Goal: Information Seeking & Learning: Compare options

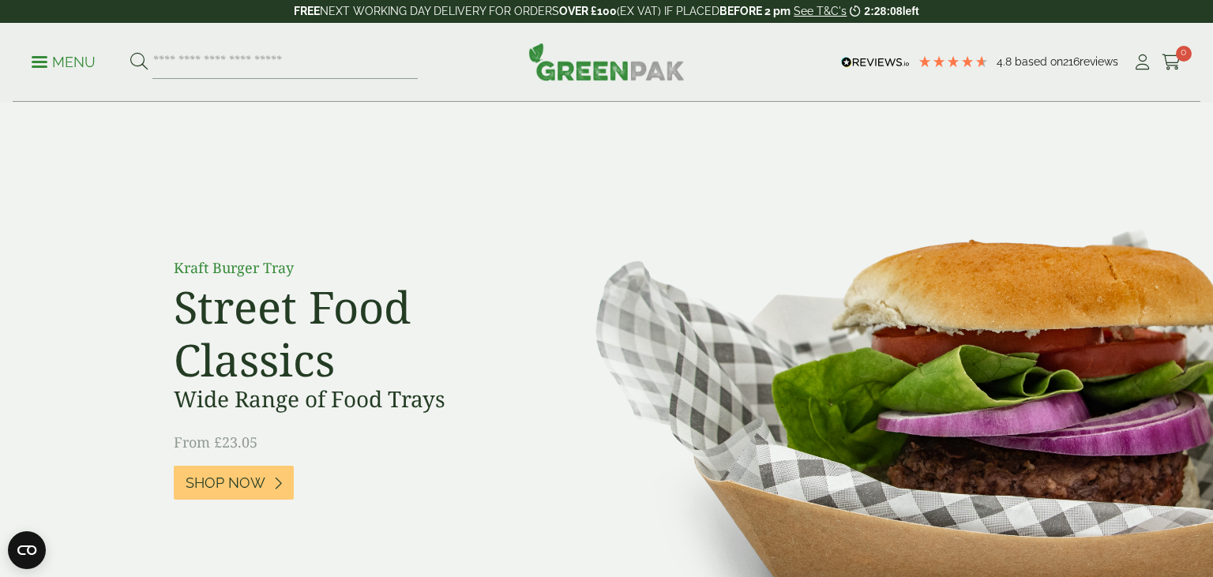
click at [42, 55] on p "Menu" at bounding box center [64, 62] width 64 height 19
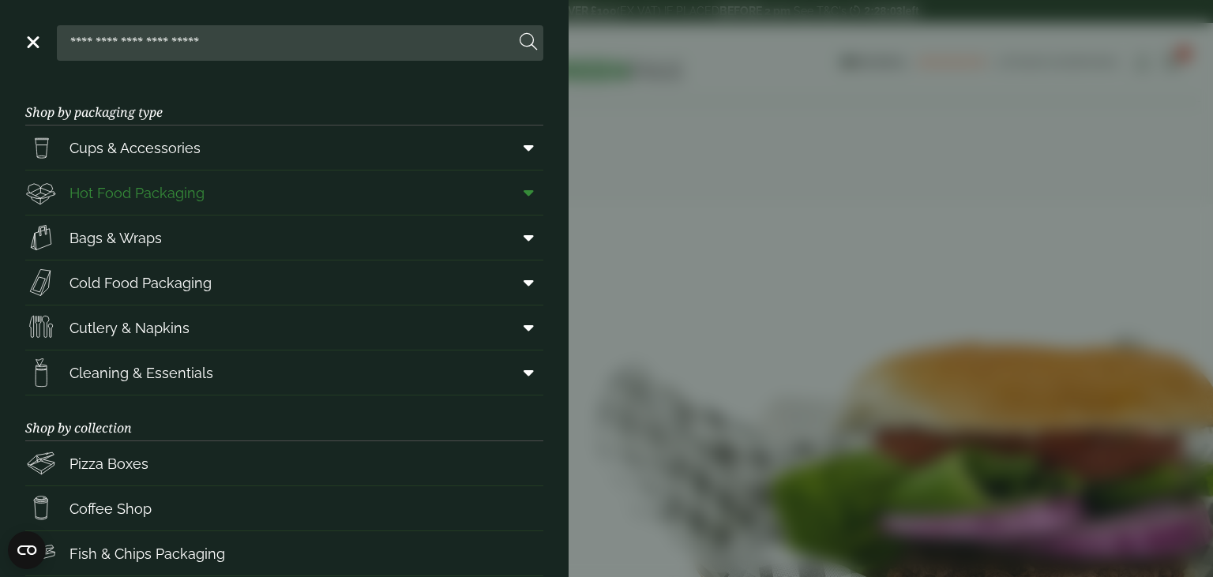
click at [519, 193] on span at bounding box center [526, 193] width 36 height 30
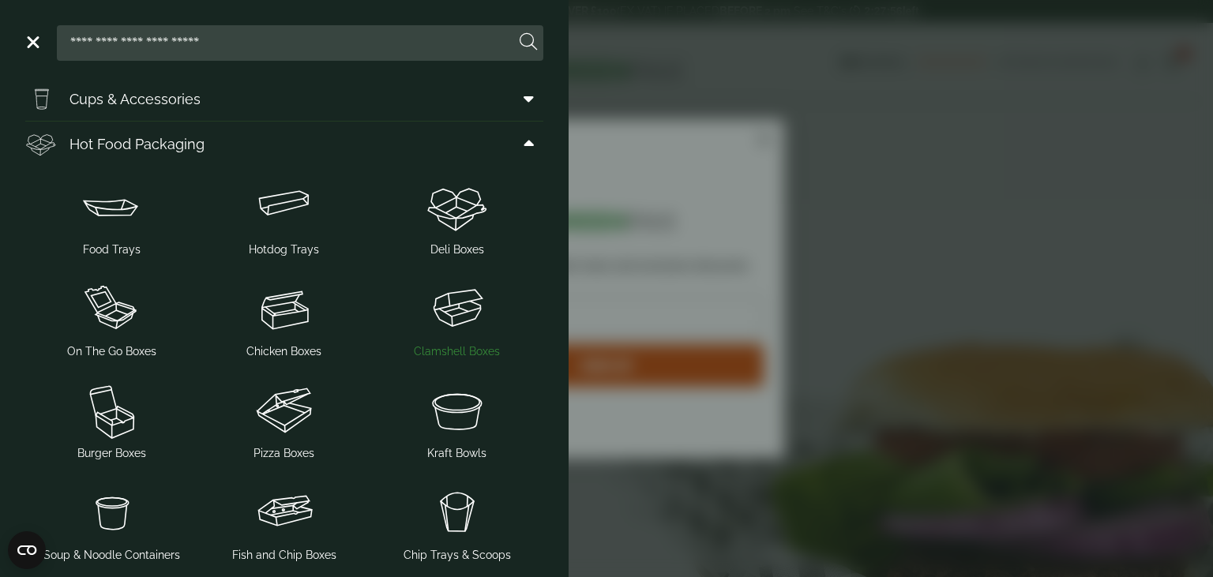
scroll to position [45, 0]
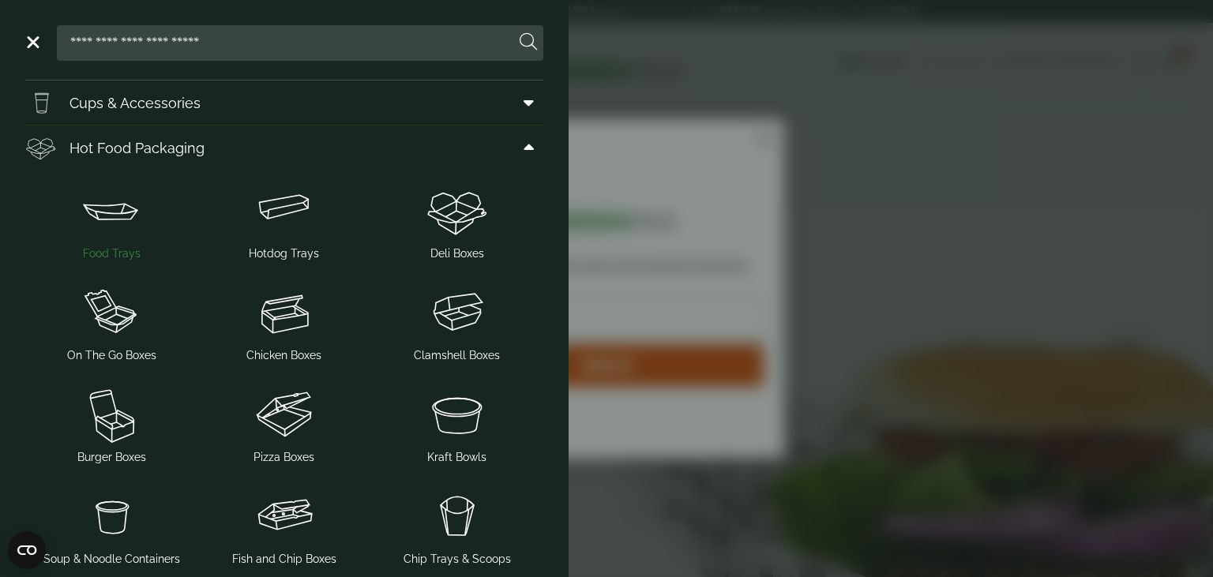
click at [98, 212] on img at bounding box center [112, 210] width 160 height 63
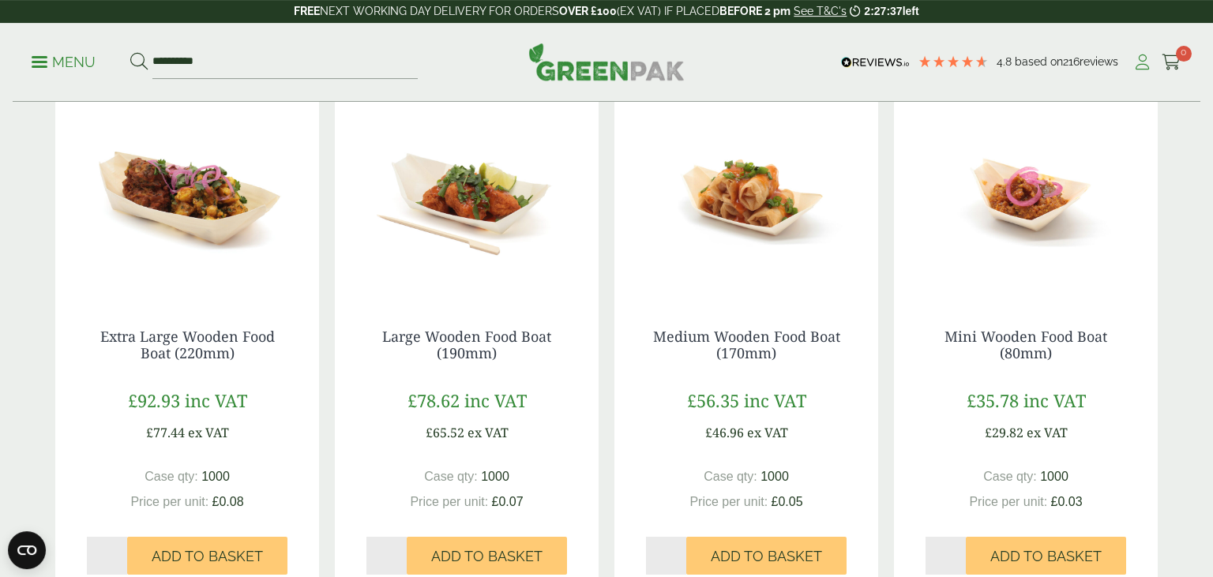
scroll to position [364, 0]
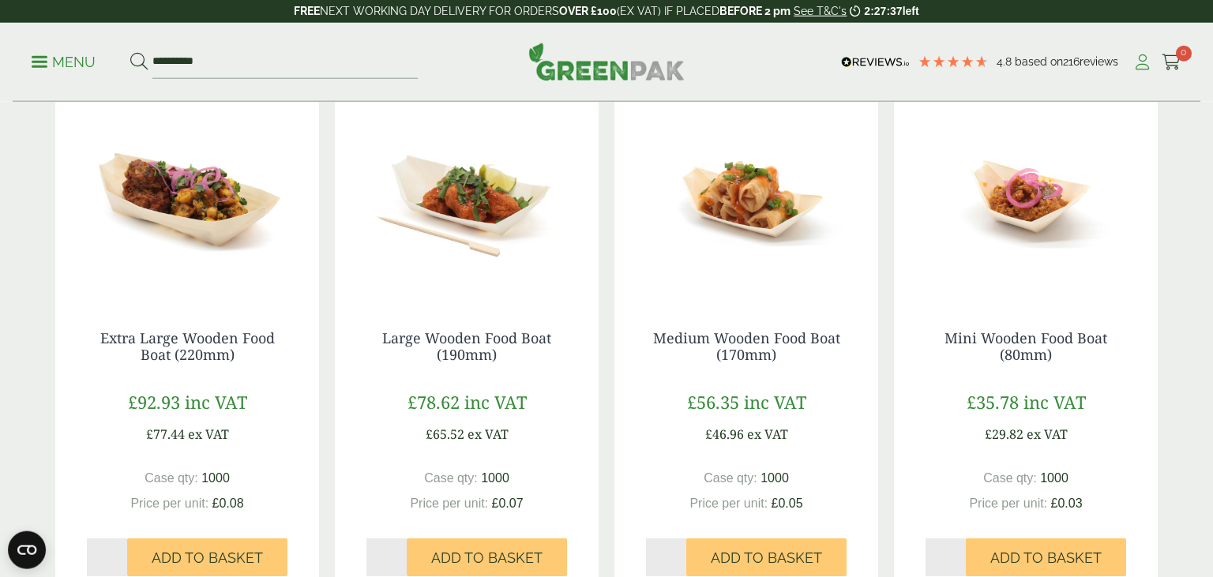
click at [1141, 58] on icon at bounding box center [1143, 62] width 20 height 16
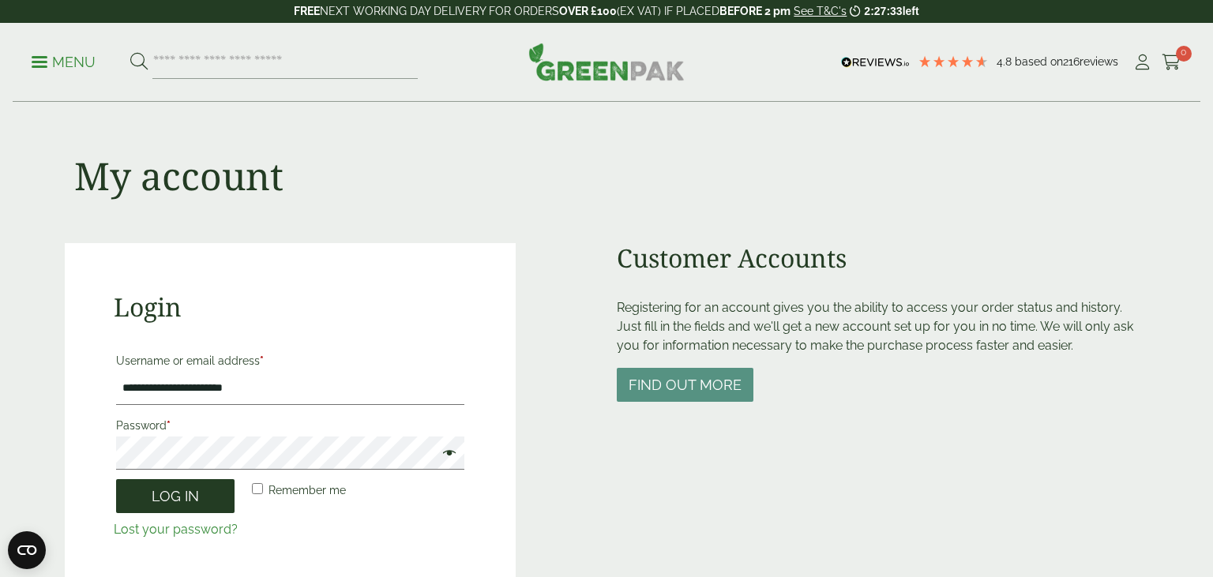
click at [186, 509] on button "Log in" at bounding box center [175, 496] width 118 height 34
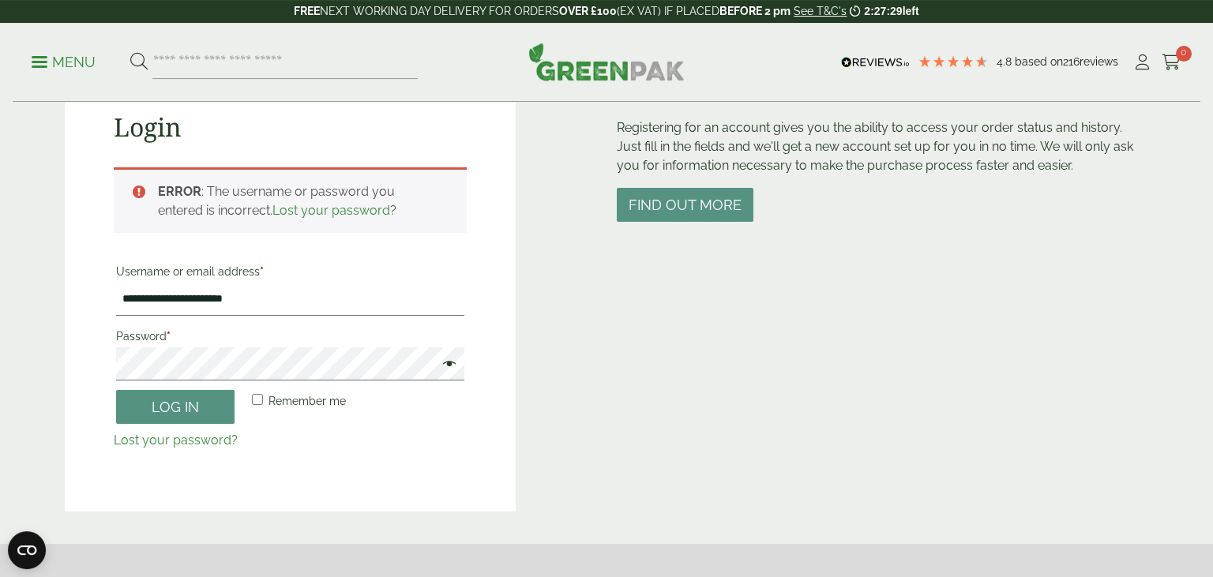
scroll to position [180, 0]
click at [449, 365] on span at bounding box center [445, 365] width 21 height 19
click at [137, 409] on button "Log in" at bounding box center [175, 407] width 118 height 34
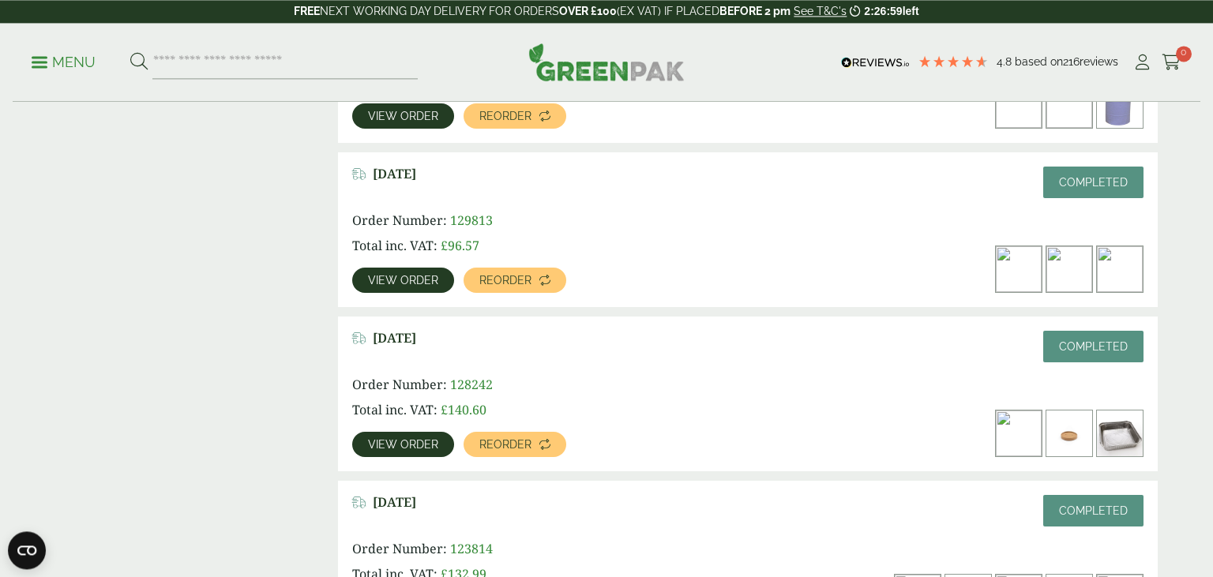
scroll to position [2170, 0]
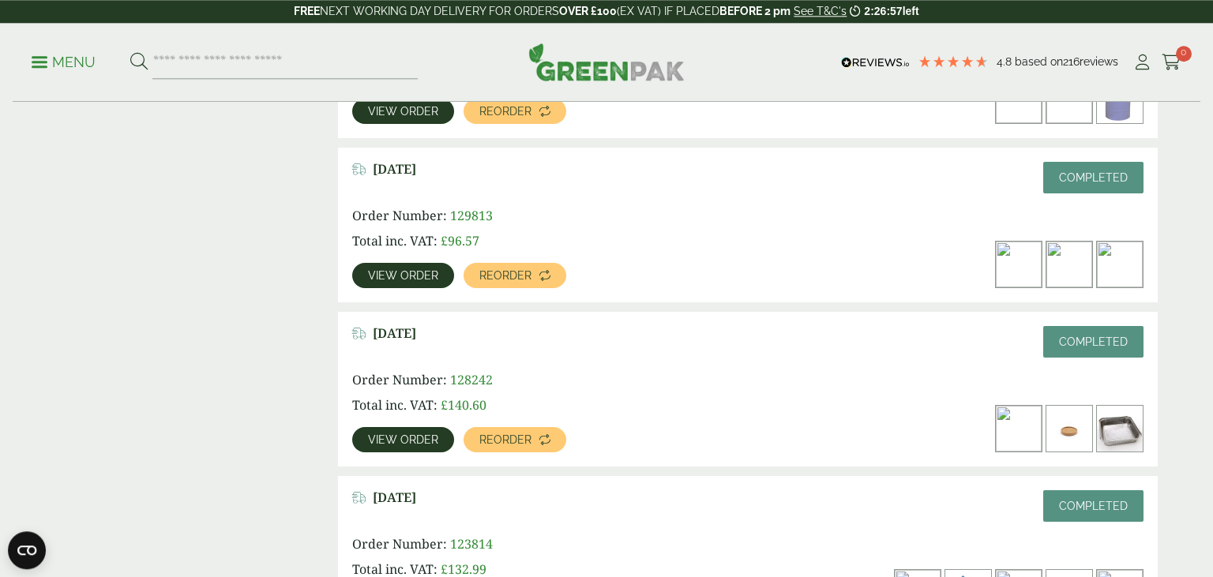
click at [404, 270] on span "View order" at bounding box center [403, 275] width 70 height 11
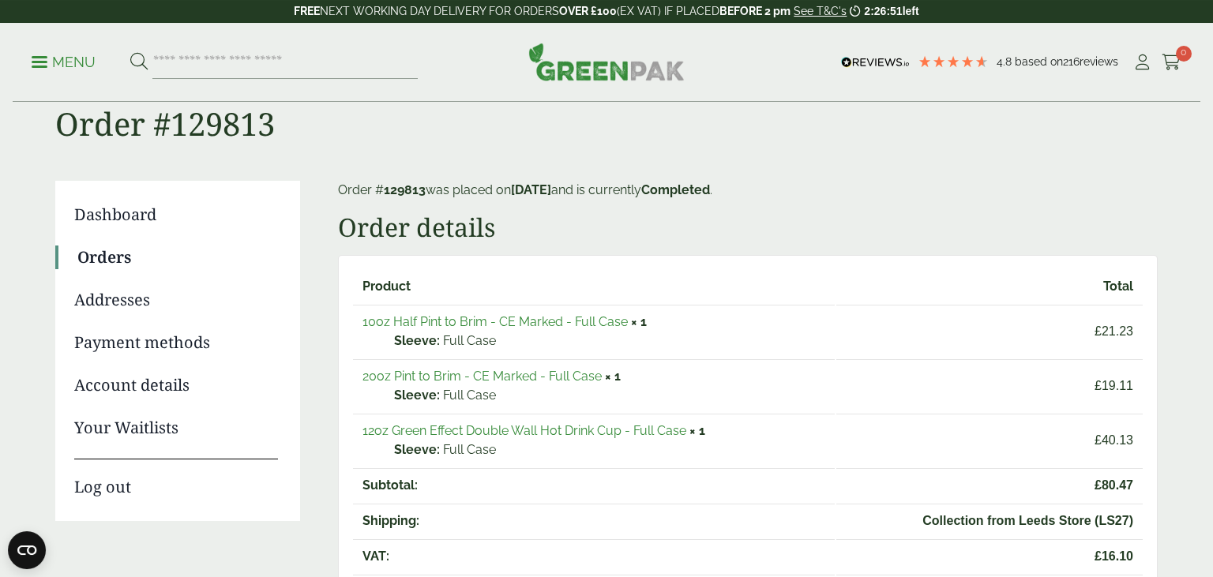
scroll to position [47, 0]
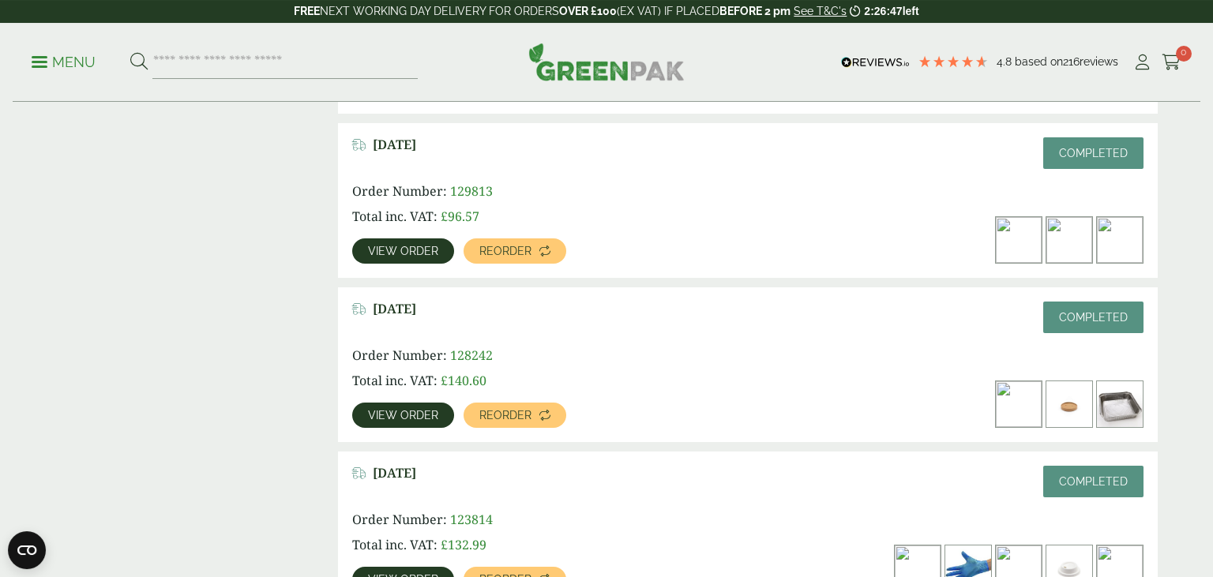
scroll to position [2195, 0]
click at [405, 409] on span "View order" at bounding box center [403, 414] width 70 height 11
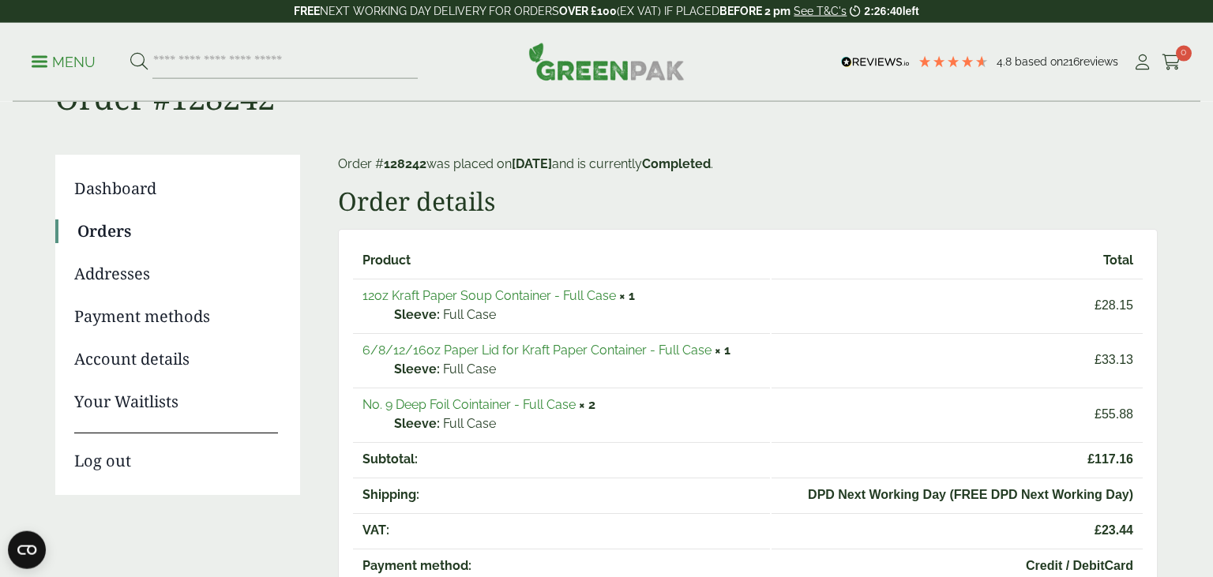
scroll to position [75, 0]
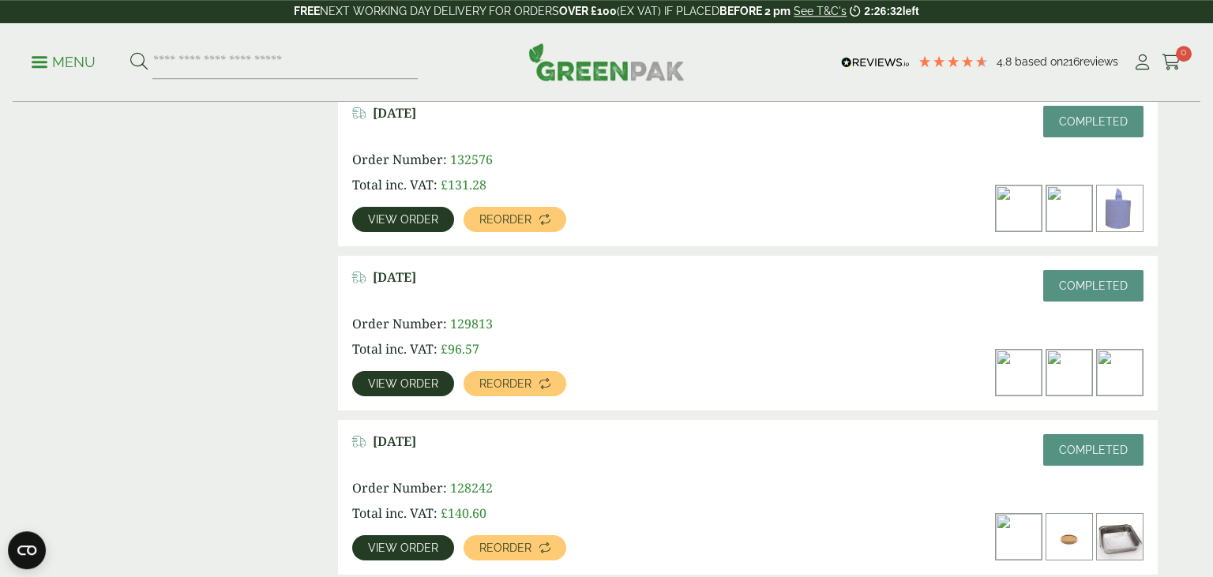
scroll to position [1944, 0]
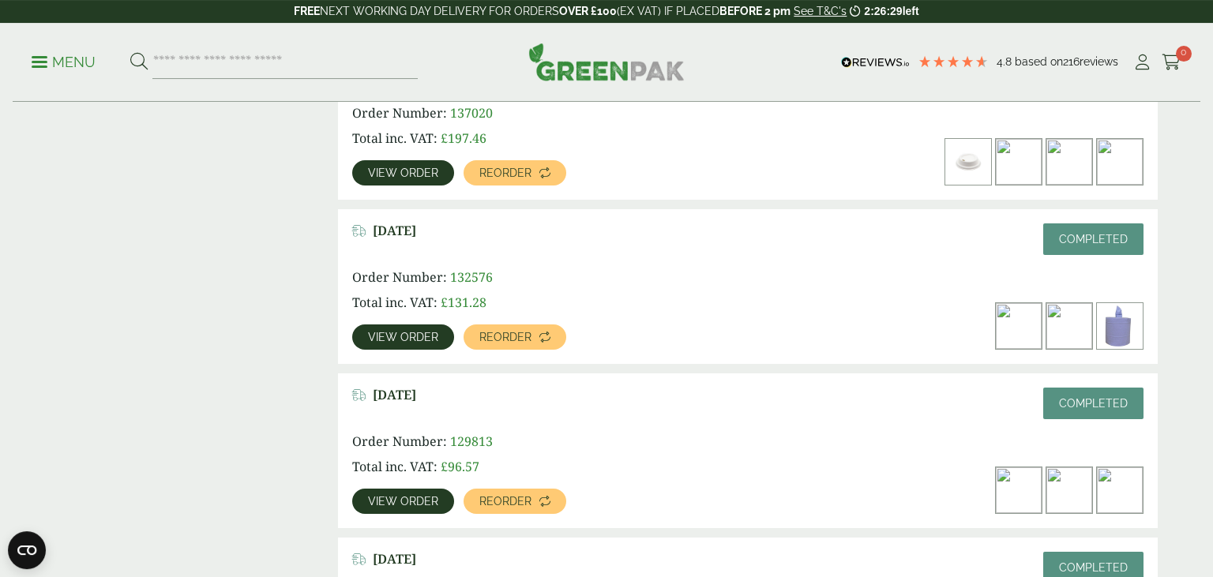
click at [400, 325] on link "View order" at bounding box center [403, 337] width 102 height 25
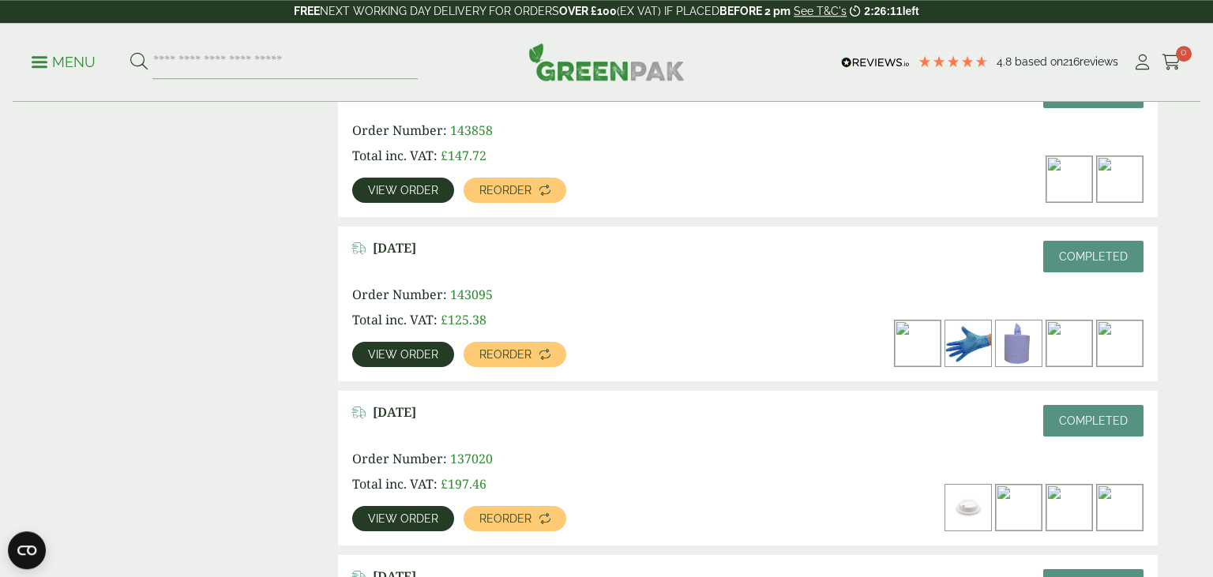
scroll to position [1546, 0]
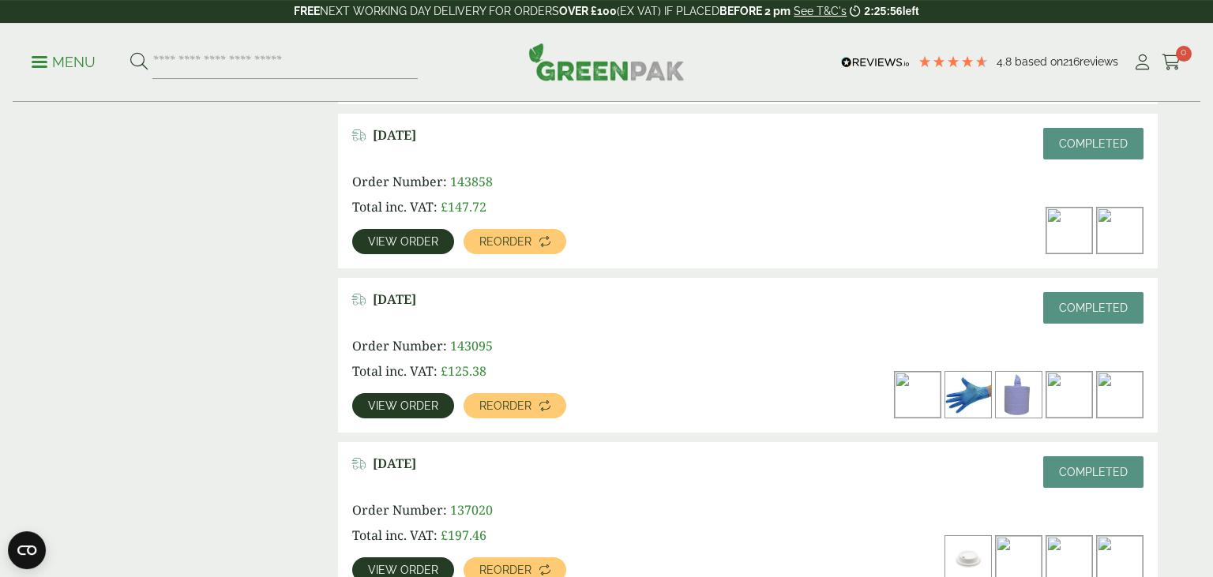
click at [38, 58] on p "Menu" at bounding box center [64, 62] width 64 height 19
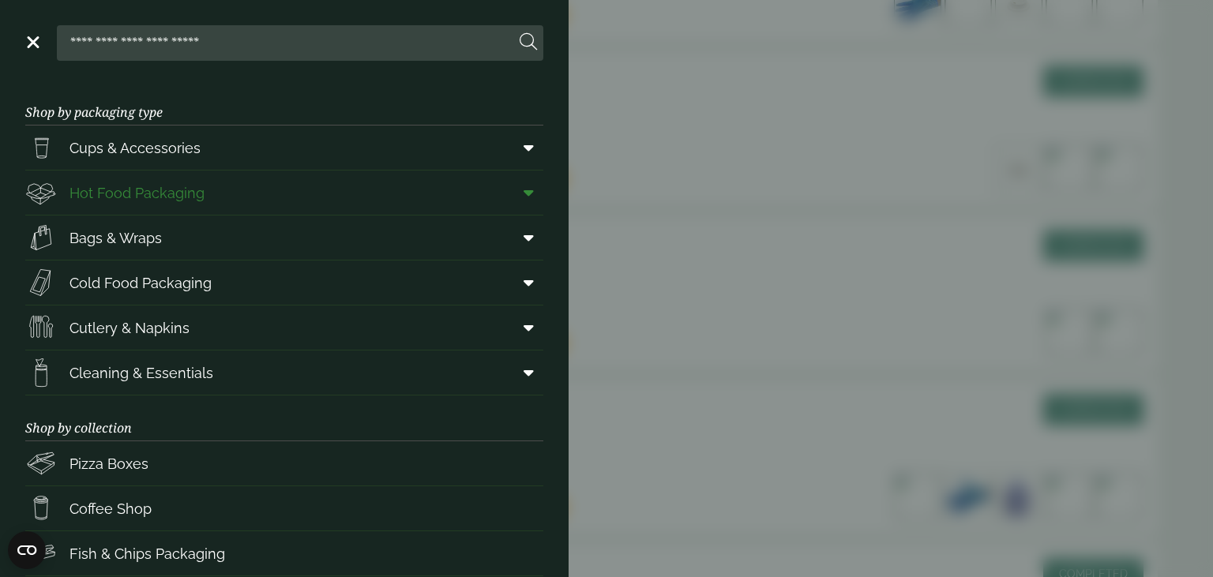
click at [536, 191] on span at bounding box center [526, 193] width 36 height 30
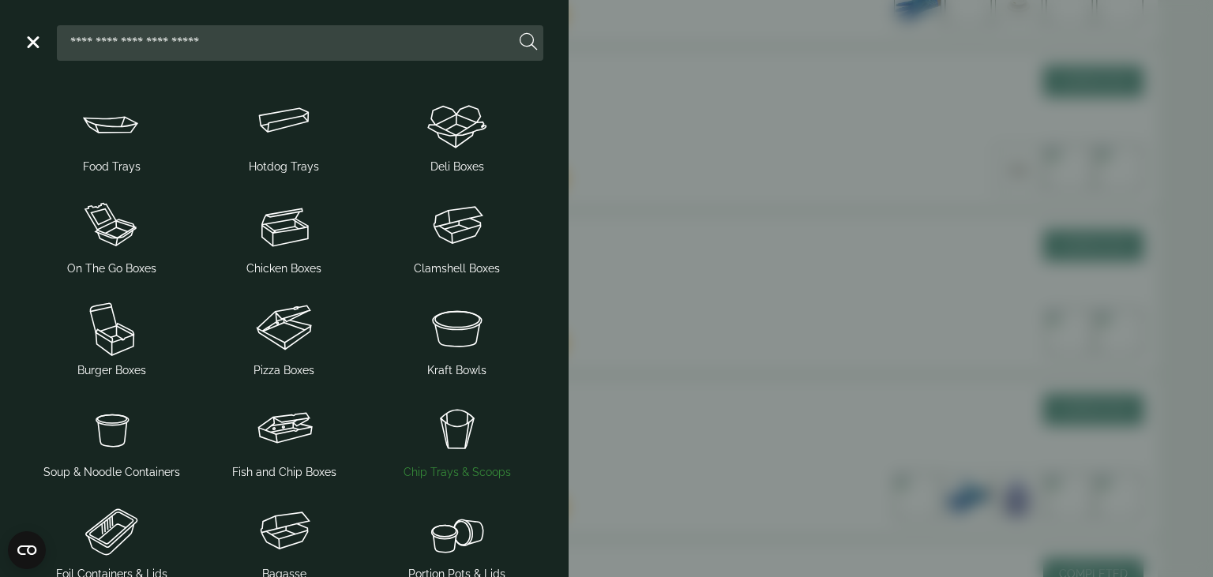
scroll to position [137, 0]
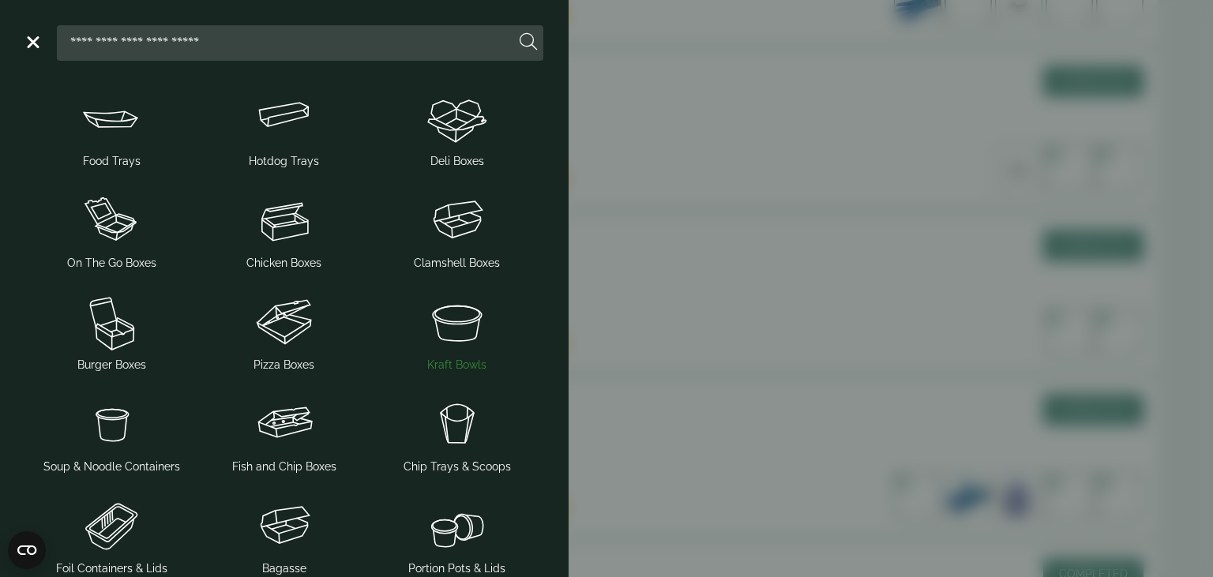
click at [468, 322] on img at bounding box center [457, 322] width 160 height 63
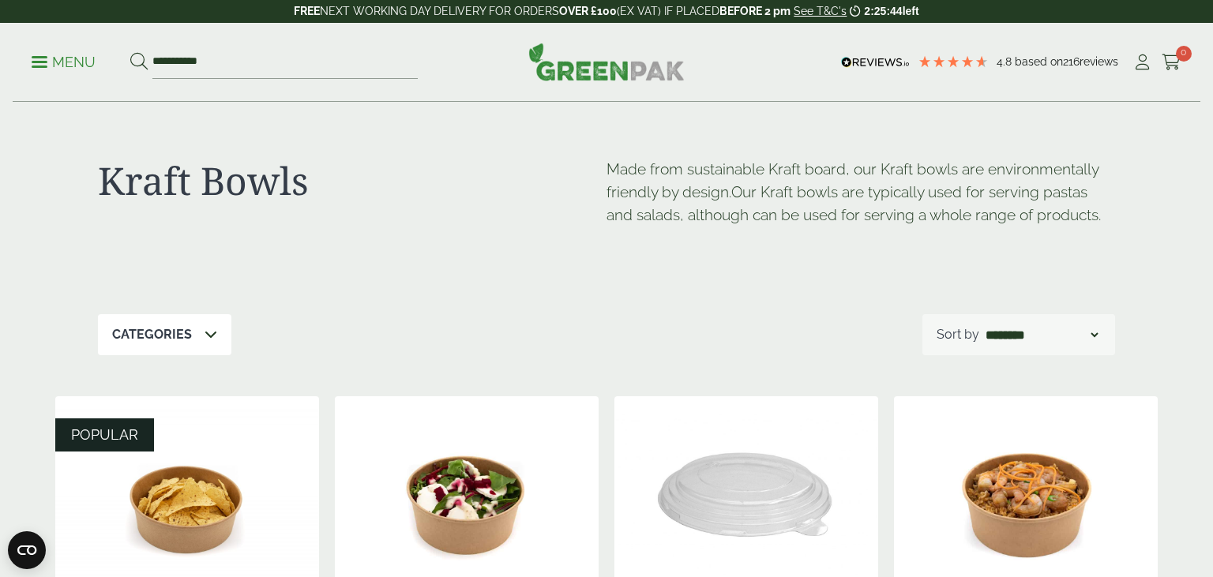
click at [32, 62] on p "Menu" at bounding box center [64, 62] width 64 height 19
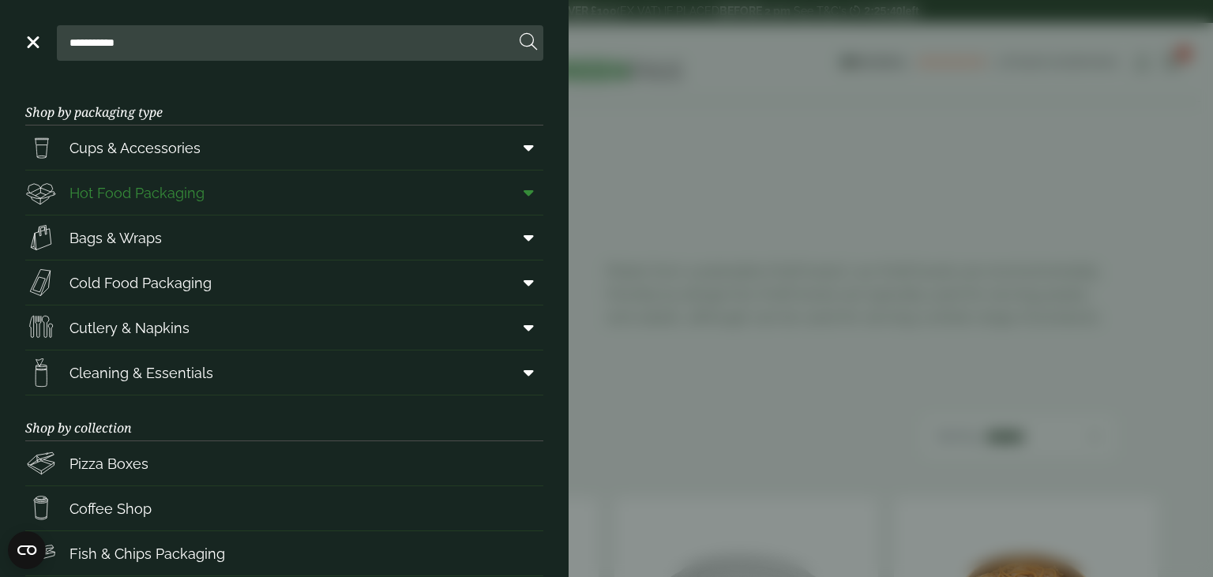
click at [529, 193] on icon at bounding box center [529, 193] width 10 height 16
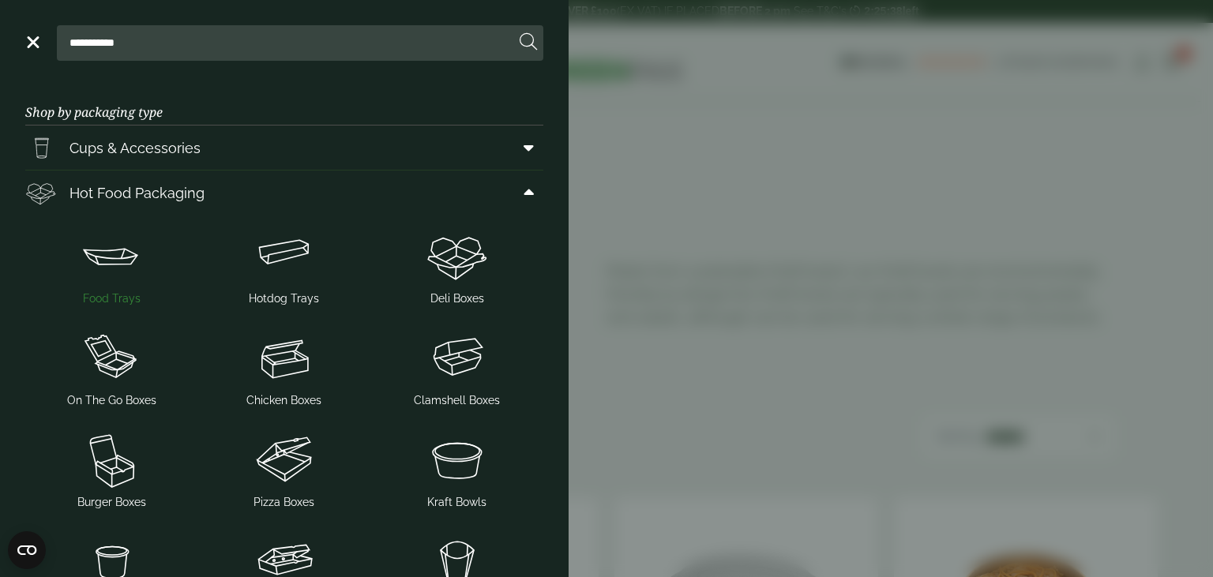
click at [103, 275] on img at bounding box center [112, 255] width 160 height 63
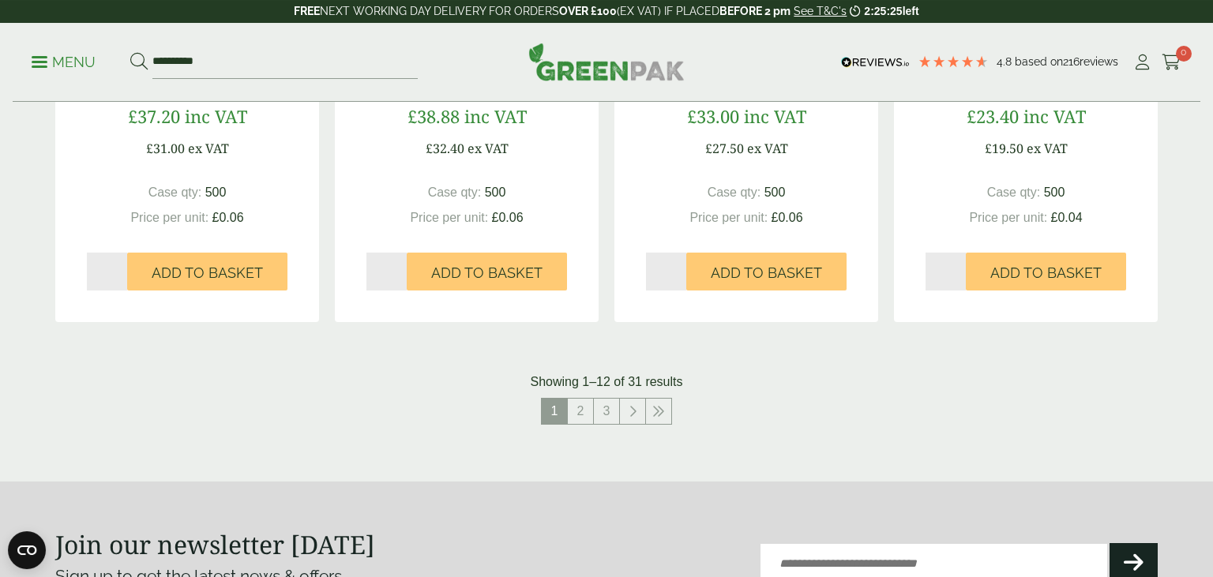
scroll to position [1698, 0]
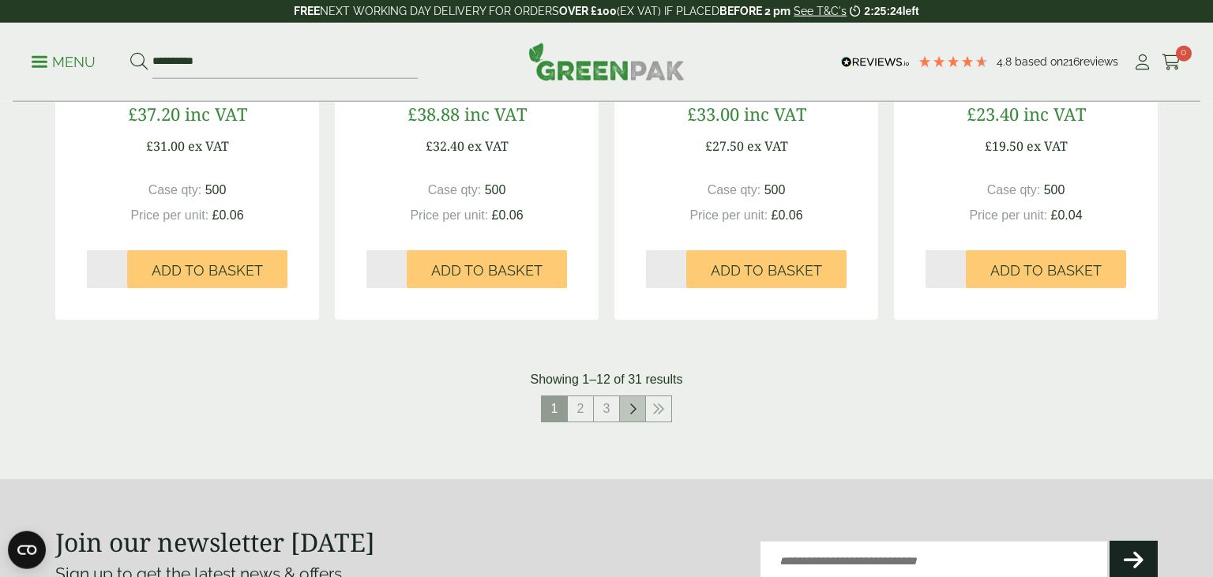
click at [635, 411] on icon at bounding box center [633, 409] width 8 height 13
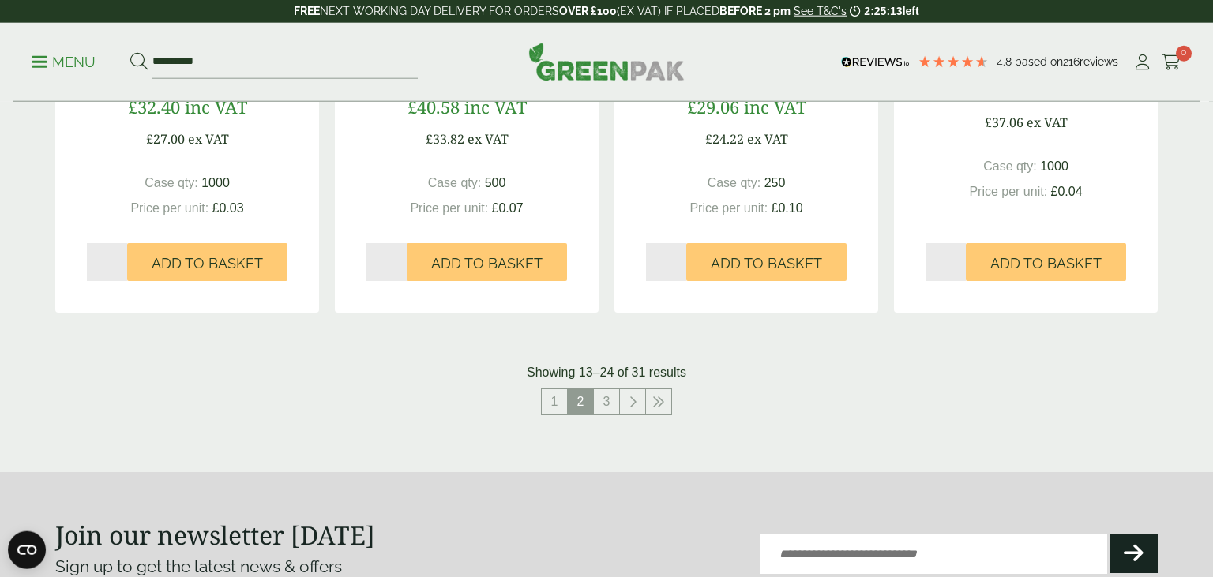
scroll to position [1733, 0]
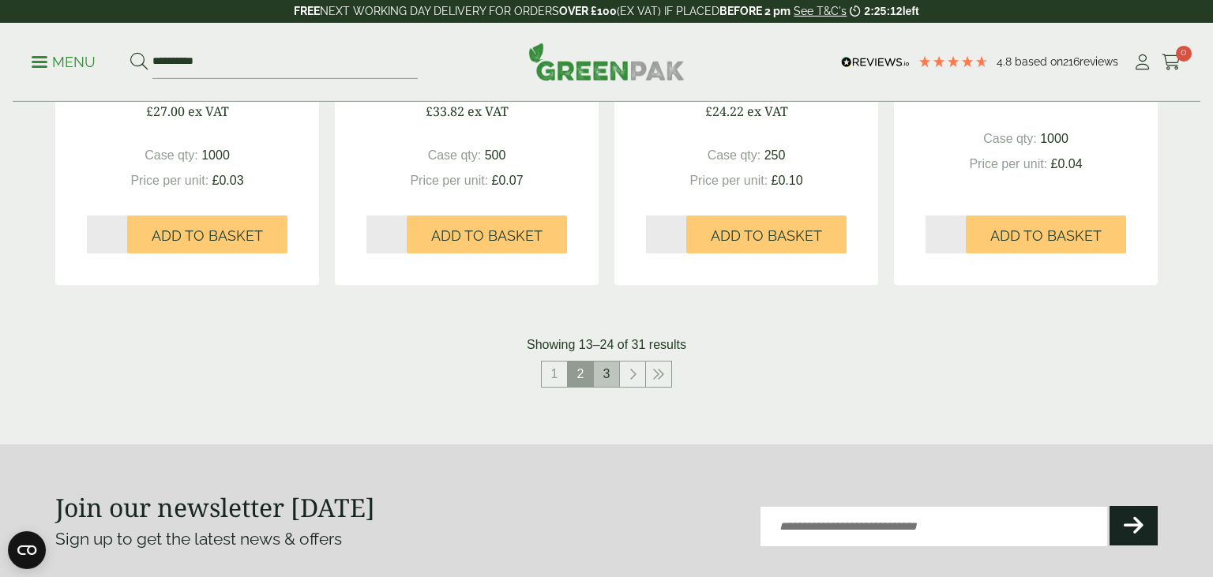
click at [608, 378] on link "3" at bounding box center [606, 374] width 25 height 25
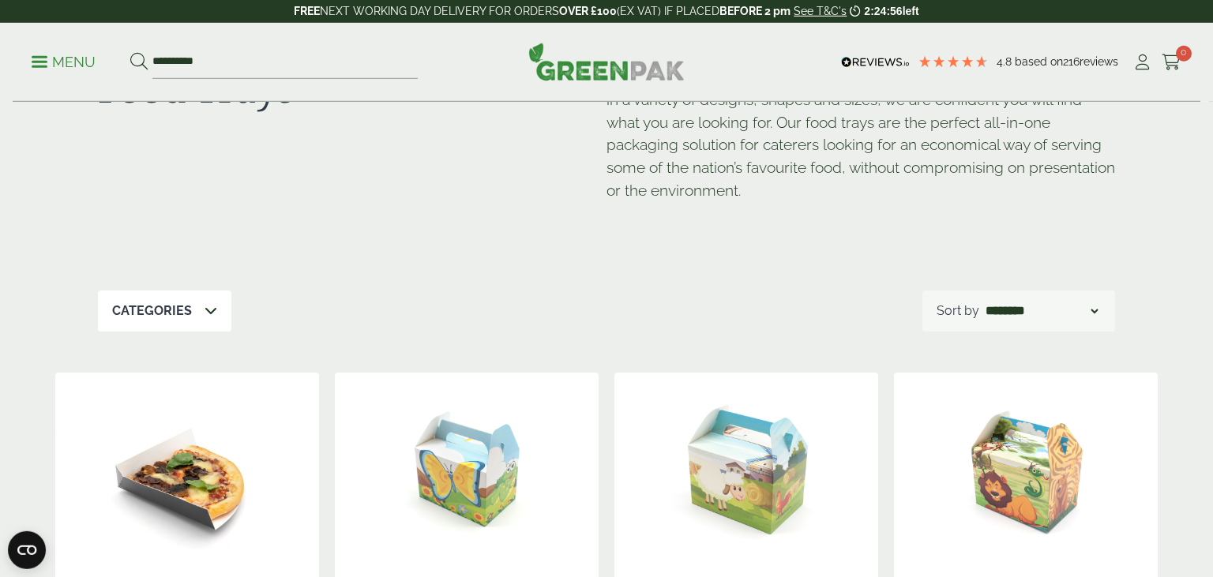
scroll to position [92, 0]
click at [47, 56] on p "Menu" at bounding box center [64, 62] width 64 height 19
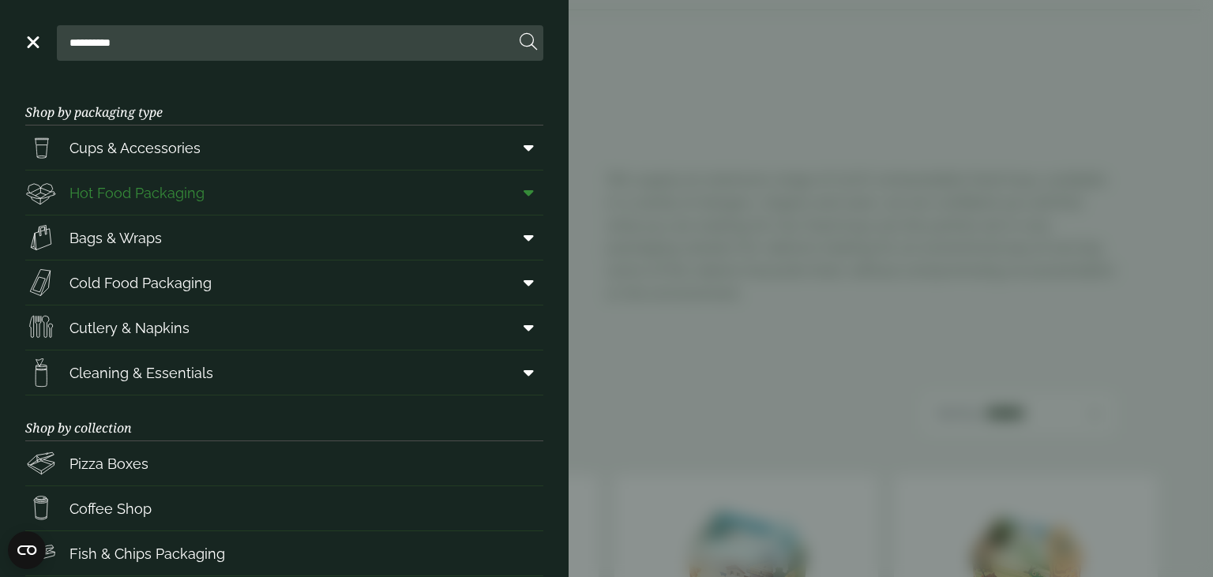
click at [539, 200] on span at bounding box center [526, 193] width 36 height 30
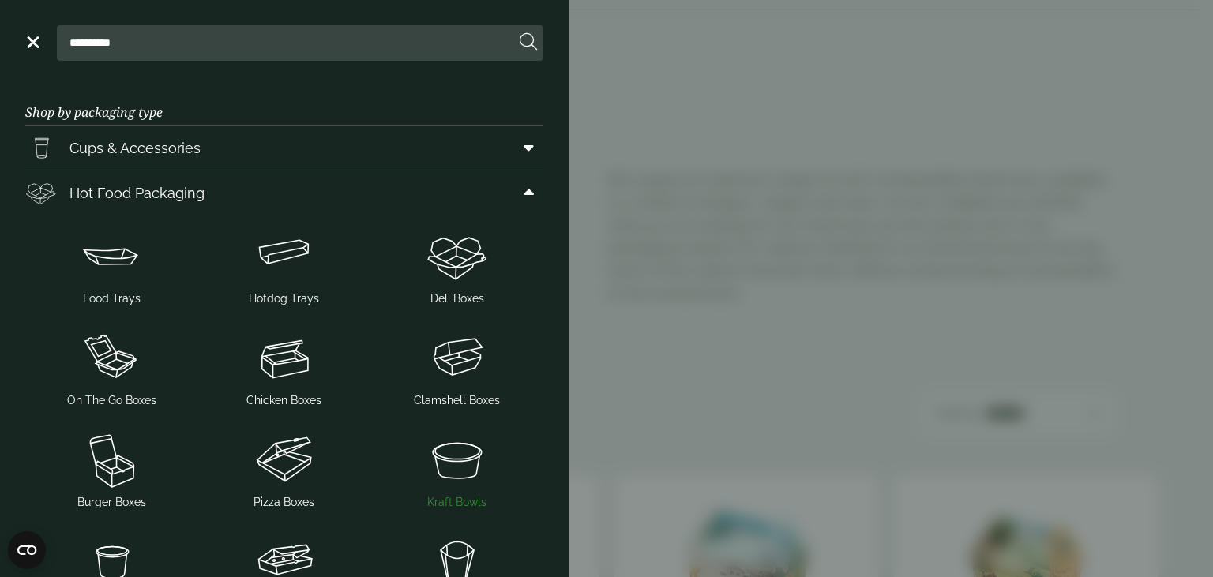
click at [485, 447] on img at bounding box center [457, 459] width 160 height 63
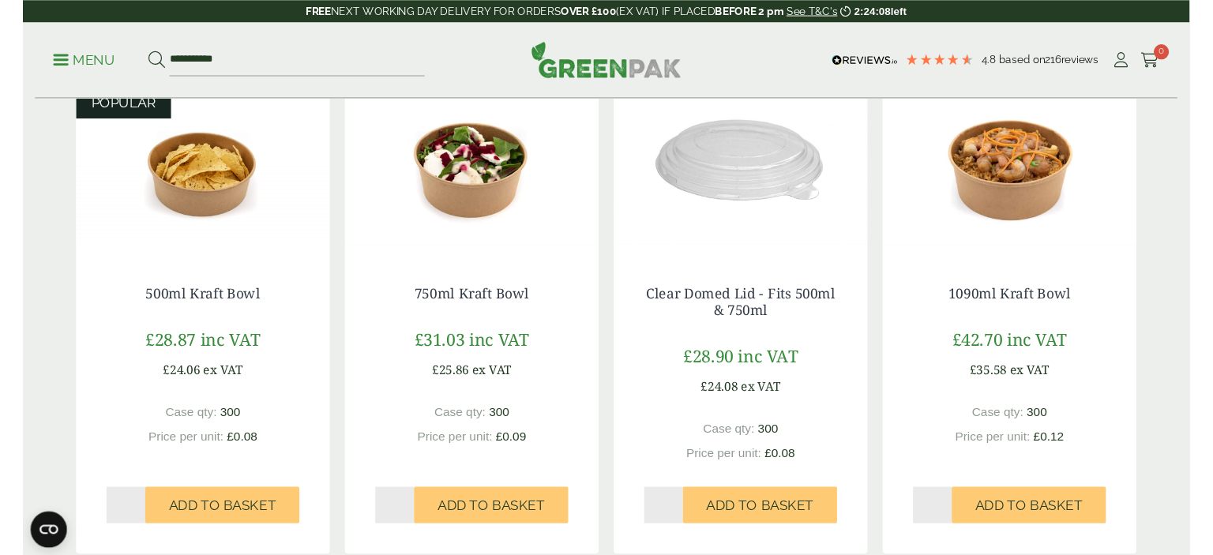
scroll to position [332, 0]
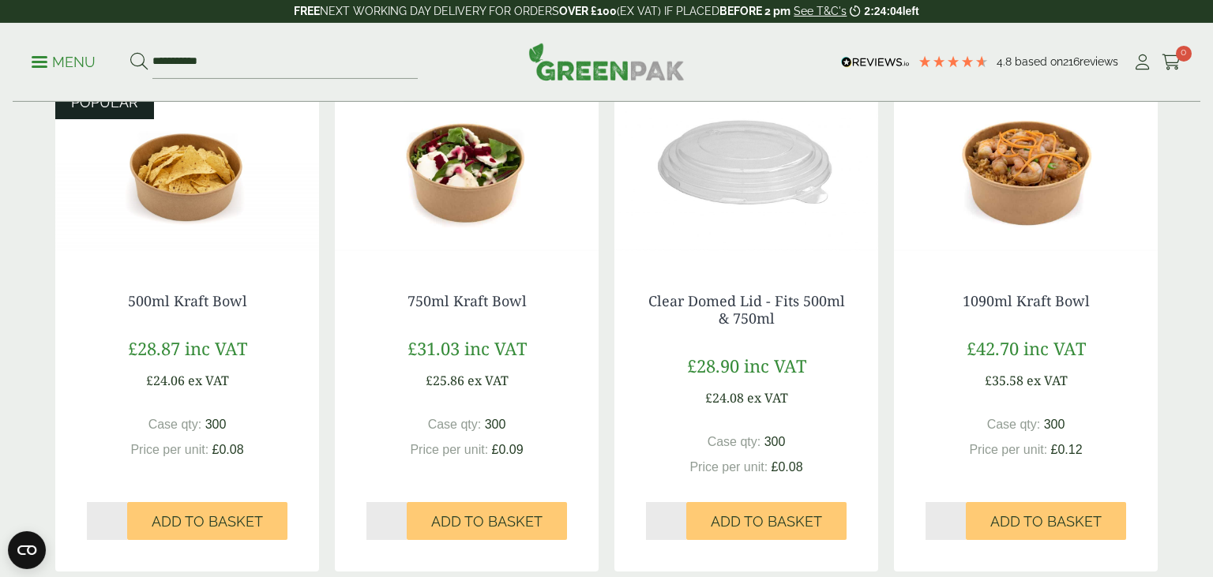
click at [538, 457] on div "Case qty: 300 Price per unit: £0.09" at bounding box center [466, 437] width 201 height 44
